Goal: Navigation & Orientation: Find specific page/section

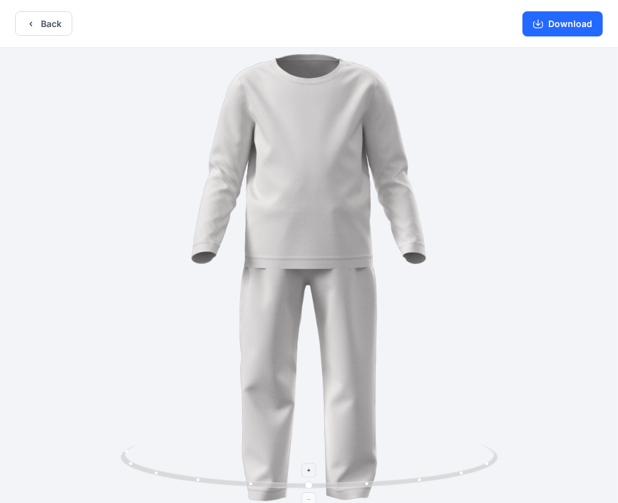
drag, startPoint x: 311, startPoint y: 463, endPoint x: 224, endPoint y: 448, distance: 87.9
click at [224, 448] on icon at bounding box center [311, 467] width 380 height 47
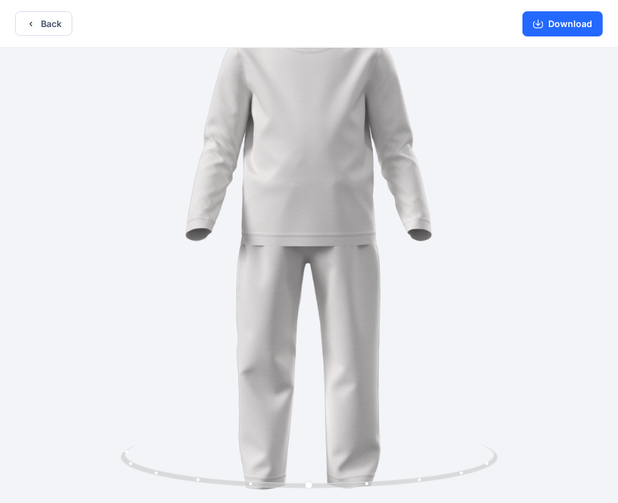
drag, startPoint x: 518, startPoint y: 456, endPoint x: 571, endPoint y: 412, distance: 68.7
click at [571, 412] on div at bounding box center [309, 277] width 618 height 458
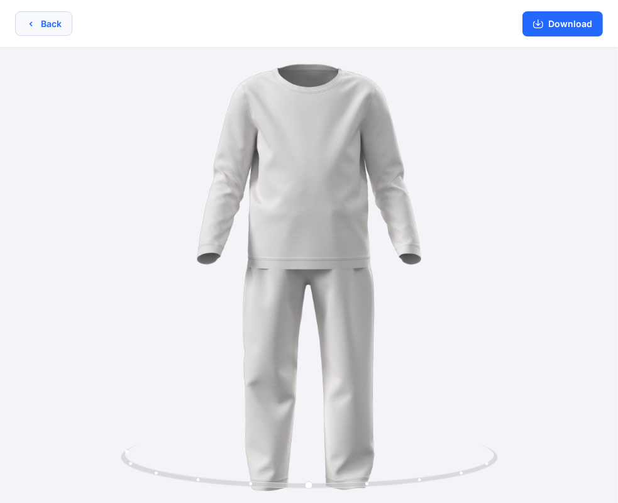
click at [33, 25] on icon "button" at bounding box center [31, 24] width 10 height 10
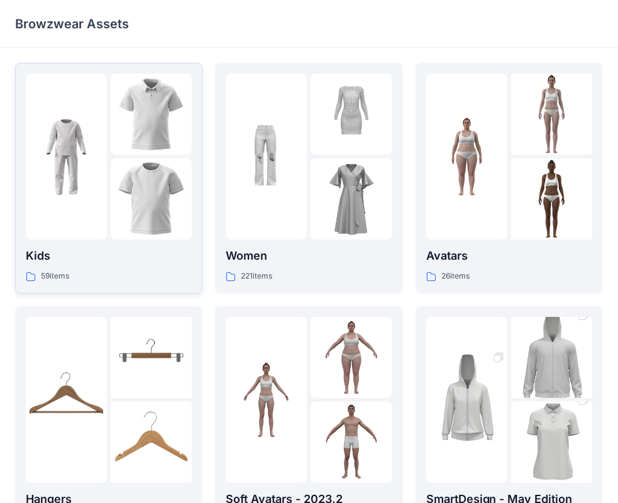
click at [128, 143] on img at bounding box center [151, 114] width 81 height 81
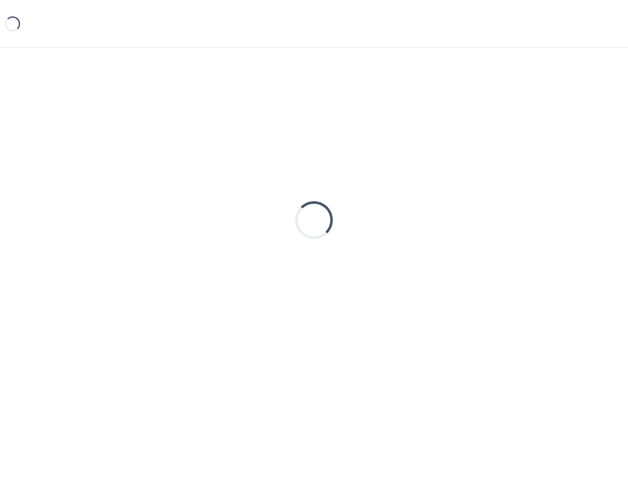
click at [128, 143] on div "Loading..." at bounding box center [314, 220] width 598 height 314
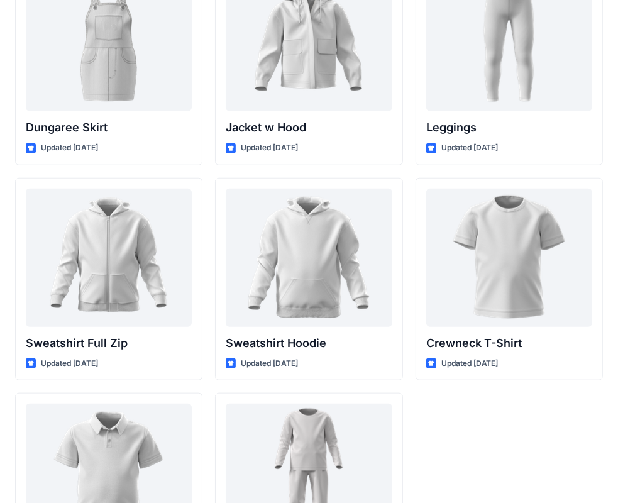
scroll to position [3868, 0]
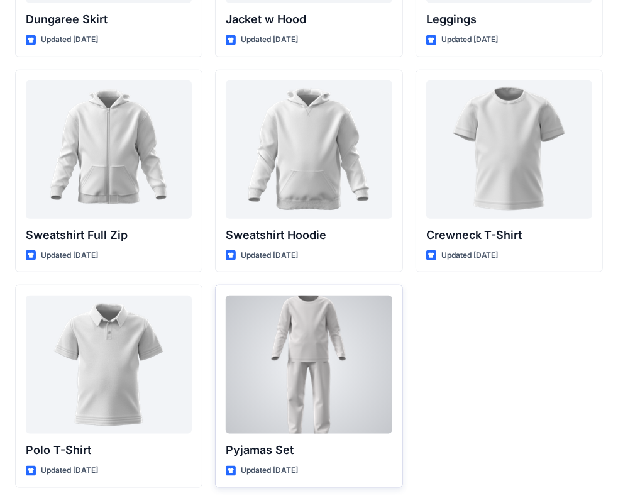
click at [378, 346] on div at bounding box center [309, 364] width 166 height 138
